Goal: Obtain resource: Download file/media

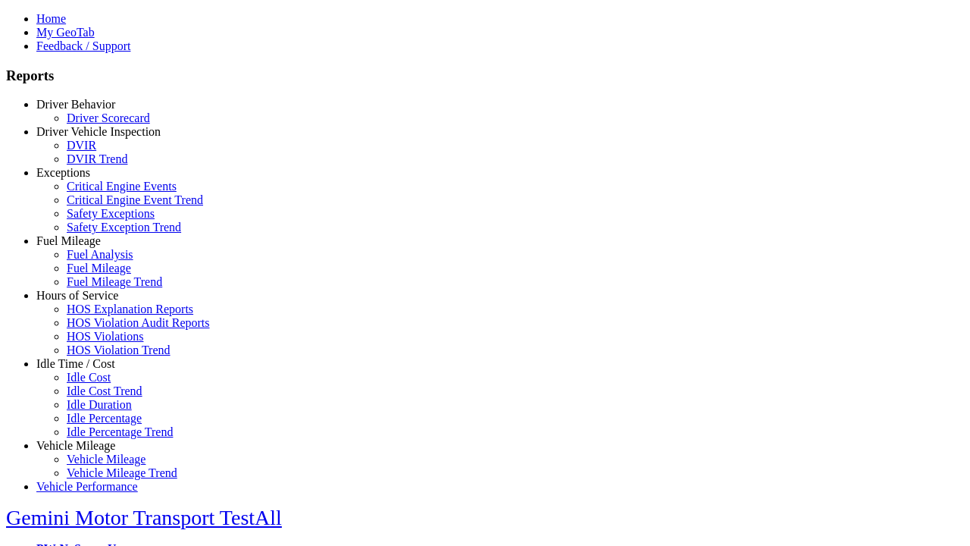
click at [87, 179] on link "Exceptions" at bounding box center [63, 172] width 54 height 13
click at [98, 192] on link "Critical Engine Events" at bounding box center [122, 186] width 110 height 13
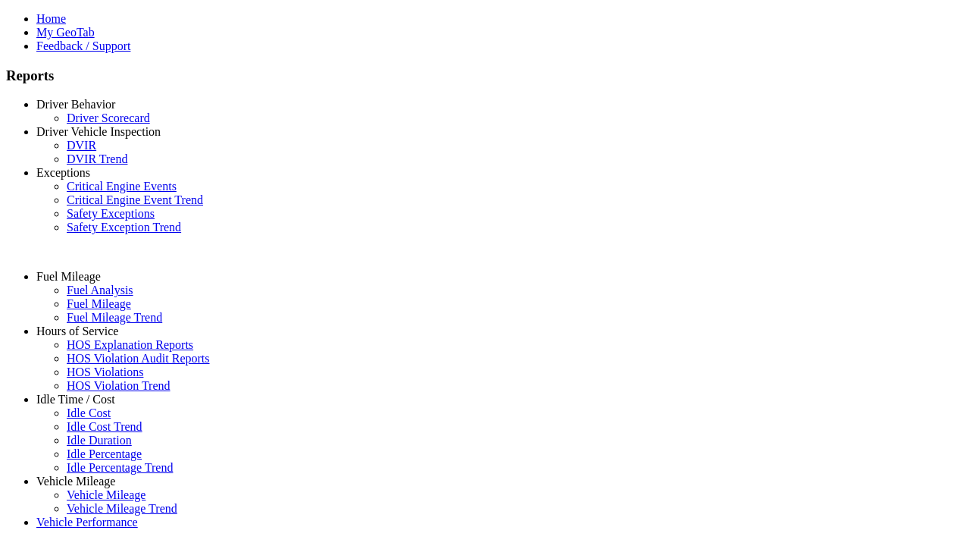
select select "**"
